Goal: Task Accomplishment & Management: Complete application form

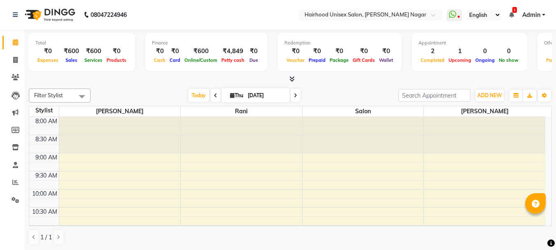
scroll to position [254, 0]
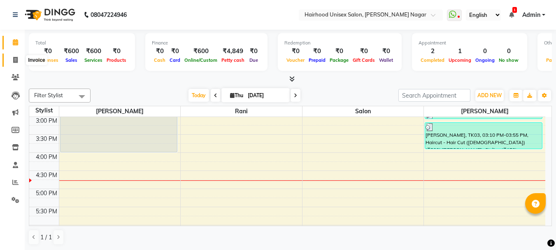
click at [14, 59] on icon at bounding box center [15, 60] width 5 height 6
select select "service"
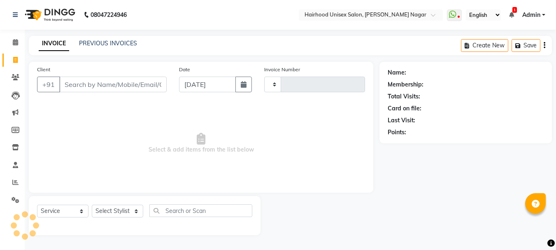
type input "0974"
select select "754"
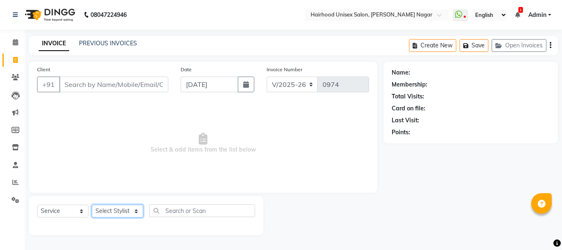
click at [104, 214] on select "Select Stylist [PERSON_NAME] Rani Salon [PERSON_NAME]" at bounding box center [117, 211] width 51 height 13
select select "15895"
click at [92, 205] on select "Select Stylist [PERSON_NAME] Rani Salon [PERSON_NAME]" at bounding box center [117, 211] width 51 height 13
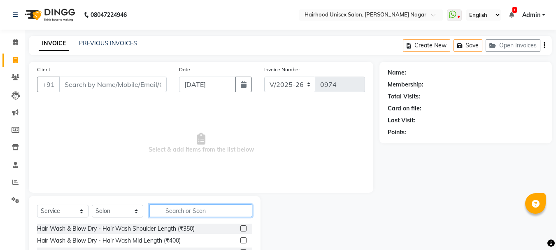
drag, startPoint x: 174, startPoint y: 209, endPoint x: 178, endPoint y: 207, distance: 5.0
click at [177, 208] on input "text" at bounding box center [200, 210] width 103 height 13
type input "c"
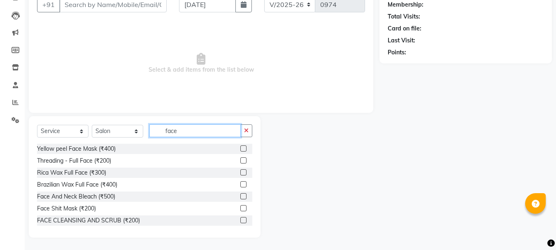
type input "face"
click at [240, 183] on label at bounding box center [243, 184] width 6 height 6
click at [240, 183] on input "checkbox" at bounding box center [242, 184] width 5 height 5
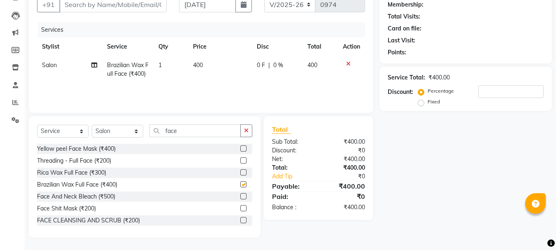
checkbox input "false"
click at [206, 129] on input "face" at bounding box center [194, 130] width 91 height 13
type input "f"
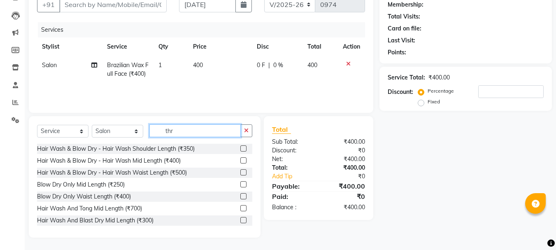
scroll to position [62, 0]
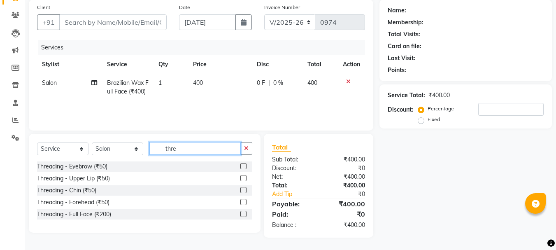
type input "thre"
click at [248, 167] on div at bounding box center [246, 166] width 12 height 10
click at [244, 165] on label at bounding box center [243, 166] width 6 height 6
click at [244, 165] on input "checkbox" at bounding box center [242, 166] width 5 height 5
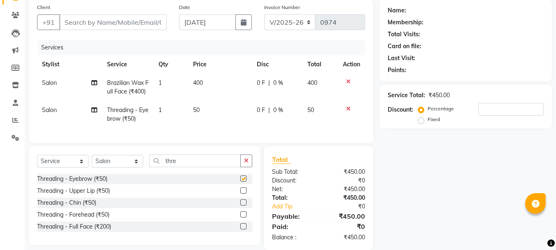
checkbox input "false"
click at [212, 167] on input "thre" at bounding box center [194, 160] width 91 height 13
type input "t"
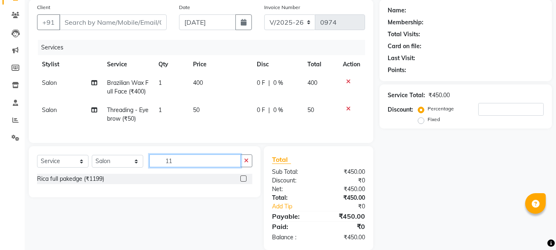
type input "11"
click at [241, 181] on label at bounding box center [243, 178] width 6 height 6
click at [241, 181] on input "checkbox" at bounding box center [242, 178] width 5 height 5
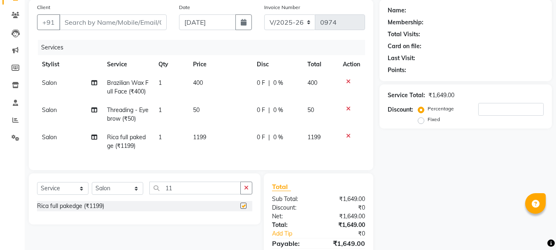
checkbox input "false"
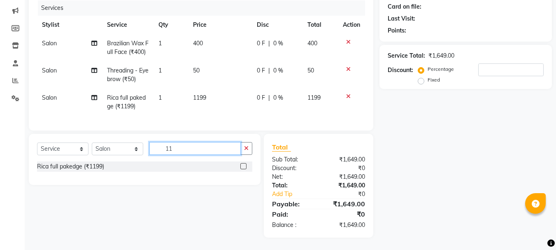
click at [209, 147] on input "11" at bounding box center [194, 148] width 91 height 13
type input "1"
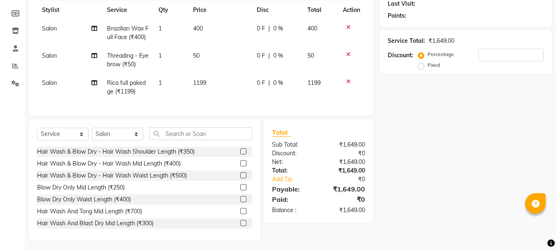
drag, startPoint x: 432, startPoint y: 150, endPoint x: 438, endPoint y: 149, distance: 5.8
click at [433, 150] on div "Name: Membership: Total Visits: Card on file: Last Visit: Points: Service Total…" at bounding box center [468, 92] width 179 height 295
click at [227, 140] on input "text" at bounding box center [200, 133] width 103 height 13
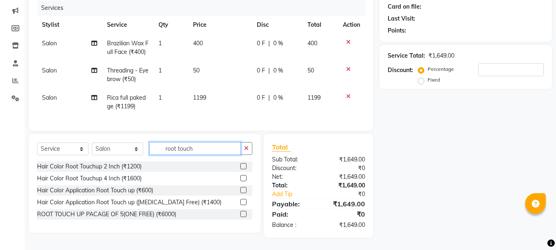
type input "root touch"
click at [242, 164] on label at bounding box center [243, 166] width 6 height 6
click at [242, 164] on input "checkbox" at bounding box center [242, 166] width 5 height 5
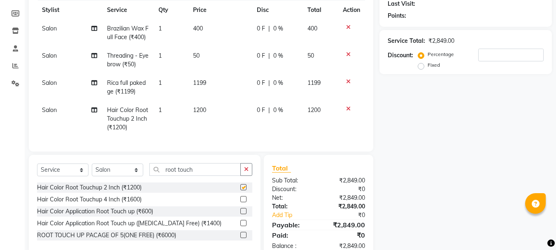
checkbox input "false"
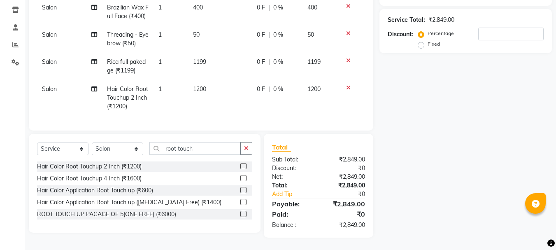
click at [263, 80] on td "0 F | 0 %" at bounding box center [277, 98] width 51 height 36
select select "15895"
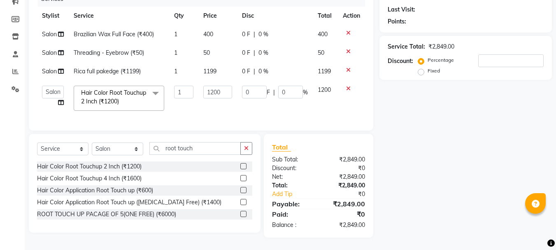
scroll to position [117, 0]
click at [256, 86] on input "0" at bounding box center [254, 92] width 25 height 13
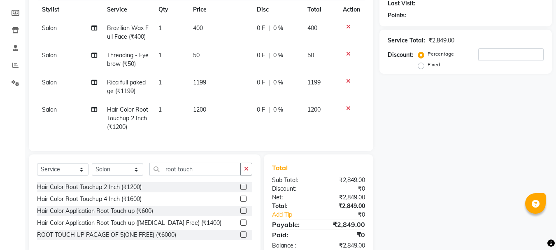
click at [253, 77] on tbody "Salon Brazilian Wax Full Face (₹400) 1 400 0 F | 0 % 400 Salon Threading - Eyeb…" at bounding box center [201, 77] width 328 height 117
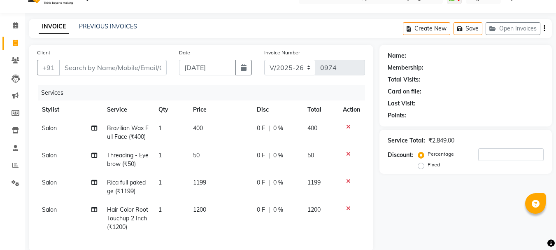
scroll to position [0, 0]
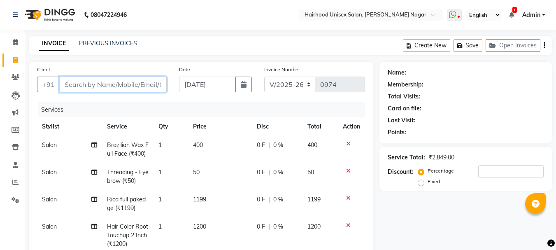
click at [114, 87] on input "Client" at bounding box center [112, 85] width 107 height 16
click at [117, 81] on input "Client" at bounding box center [112, 85] width 107 height 16
click at [112, 87] on input "Client" at bounding box center [112, 85] width 107 height 16
type input "8"
type input "0"
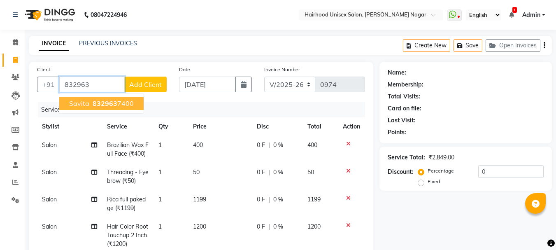
click at [103, 92] on div "Client [PHONE_NUMBER] savita 832963 7400 Add Client" at bounding box center [102, 82] width 142 height 34
drag, startPoint x: 132, startPoint y: 101, endPoint x: 119, endPoint y: 102, distance: 13.2
click at [119, 102] on button "savita 832963 7400" at bounding box center [101, 103] width 84 height 13
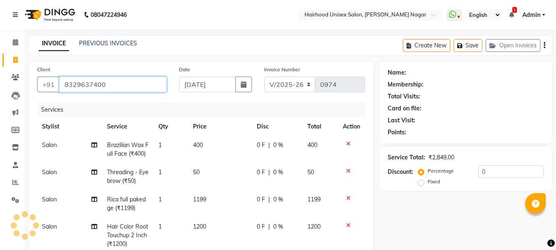
type input "8329637400"
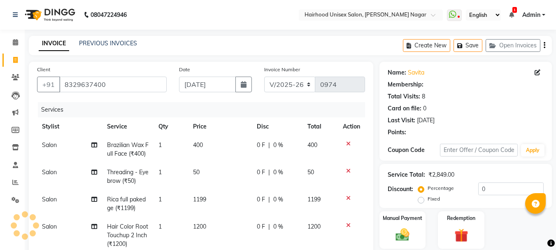
click at [112, 102] on div "Client [PHONE_NUMBER] Date [DATE] Invoice Number V/2025 V/[PHONE_NUMBER] Servic…" at bounding box center [201, 165] width 344 height 206
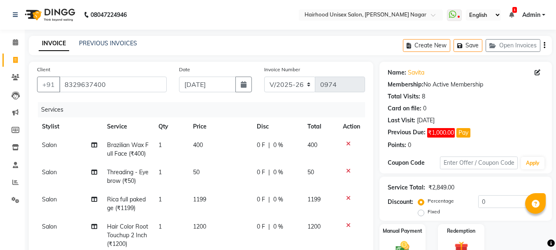
scroll to position [41, 0]
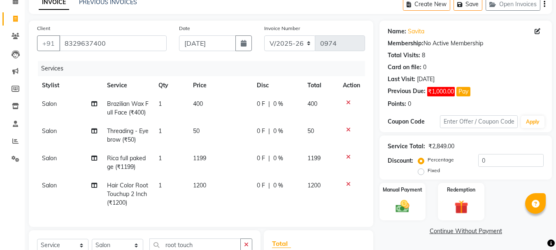
click at [311, 200] on td "1200" at bounding box center [320, 194] width 36 height 36
select select "15895"
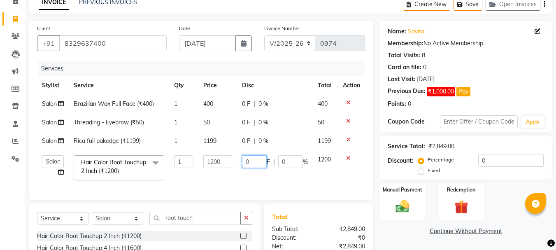
click at [257, 156] on input "0" at bounding box center [254, 161] width 25 height 13
type input "0200"
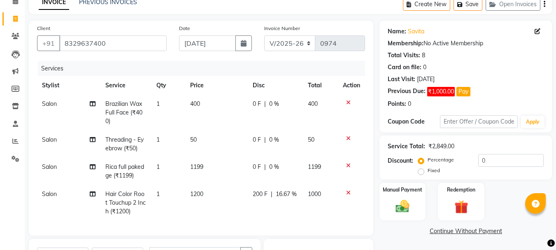
click at [222, 172] on tbody "Salon Brazilian Wax Full Face (₹400) 1 400 0 F | 0 % 400 Salon Threading - Eyeb…" at bounding box center [201, 158] width 328 height 126
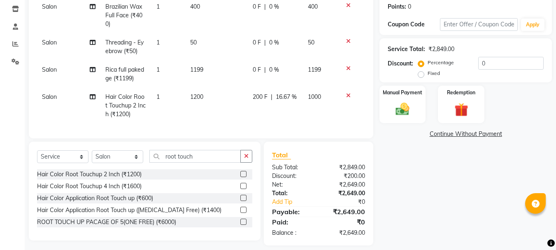
scroll to position [152, 0]
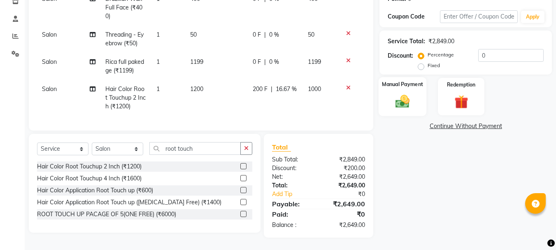
click at [392, 100] on img at bounding box center [402, 101] width 23 height 16
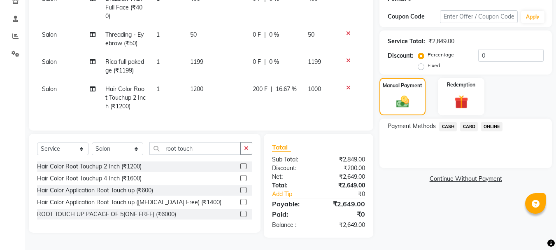
drag, startPoint x: 486, startPoint y: 117, endPoint x: 487, endPoint y: 125, distance: 8.3
click at [488, 123] on span "ONLINE" at bounding box center [491, 126] width 21 height 9
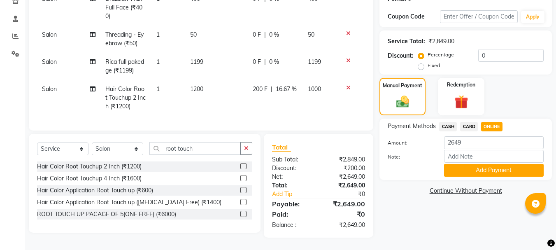
click at [463, 164] on button "Add Payment" at bounding box center [494, 170] width 100 height 13
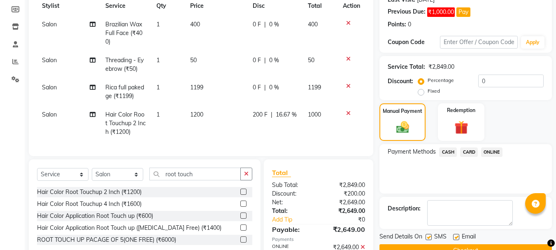
scroll to position [111, 0]
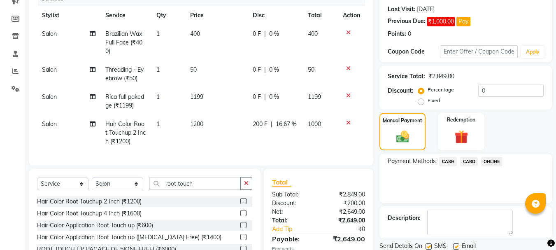
click at [55, 36] on span "Salon" at bounding box center [49, 33] width 15 height 7
select select "15895"
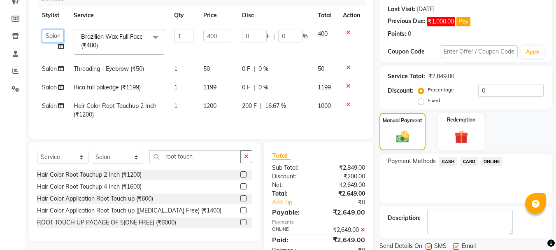
click at [57, 33] on select "[PERSON_NAME] Rani Salon [PERSON_NAME]" at bounding box center [53, 36] width 22 height 13
select select "36631"
click at [49, 70] on span "Salon" at bounding box center [49, 68] width 15 height 7
select select "15895"
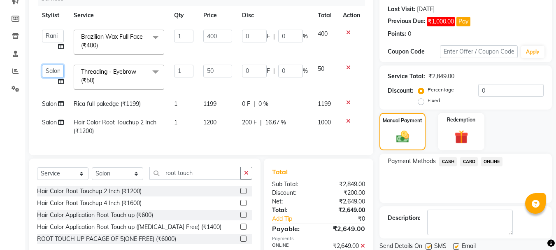
click at [54, 71] on select "[PERSON_NAME] Rani Salon [PERSON_NAME]" at bounding box center [53, 71] width 22 height 13
select select "36631"
click at [53, 103] on span "Salon" at bounding box center [49, 103] width 15 height 7
select select "15895"
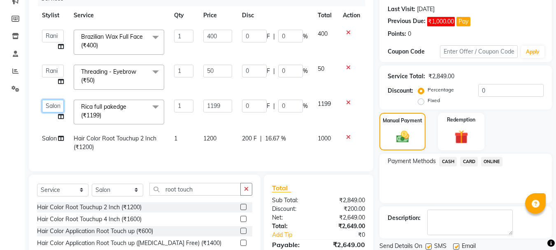
click at [58, 106] on select "[PERSON_NAME] Rani Salon [PERSON_NAME]" at bounding box center [53, 106] width 22 height 13
select select "36631"
click at [50, 139] on span "Salon" at bounding box center [49, 138] width 15 height 7
select select "15895"
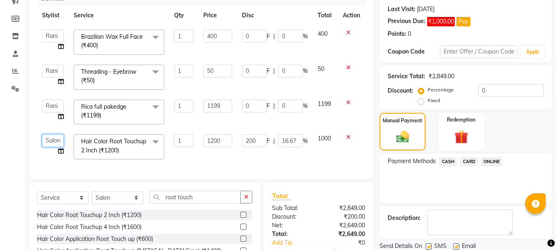
click at [59, 141] on select "[PERSON_NAME] Rani Salon [PERSON_NAME]" at bounding box center [53, 140] width 22 height 13
select select "36631"
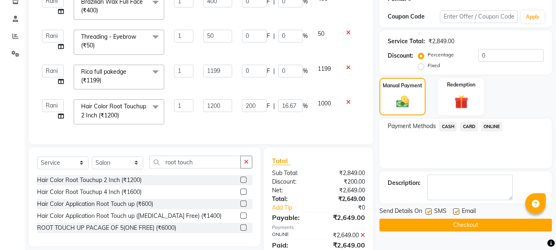
scroll to position [142, 0]
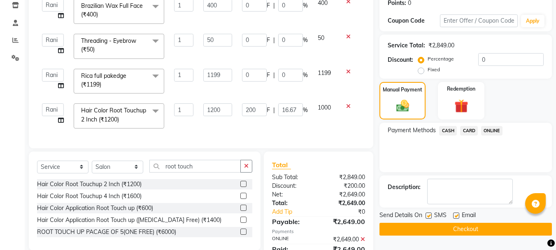
click at [410, 227] on button "Checkout" at bounding box center [465, 229] width 172 height 13
